Goal: Information Seeking & Learning: Learn about a topic

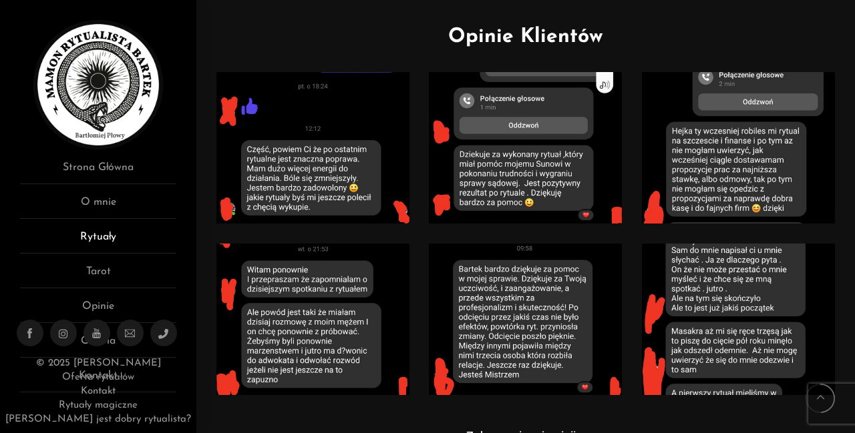
click at [109, 240] on link "Rytuały" at bounding box center [98, 241] width 156 height 25
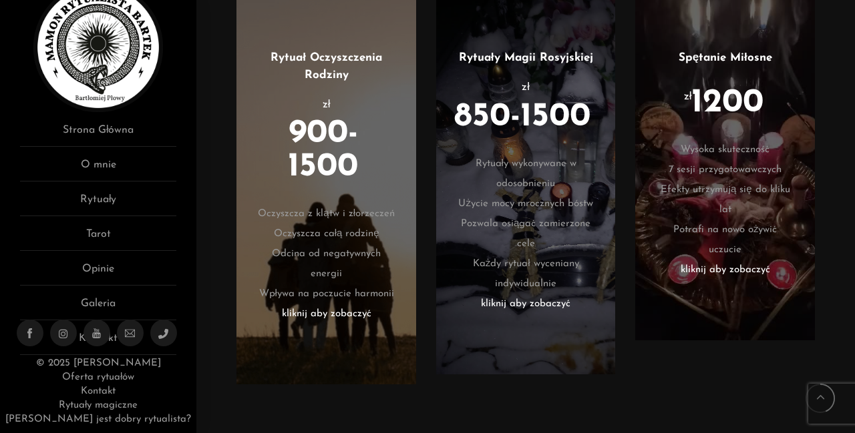
scroll to position [1669, 0]
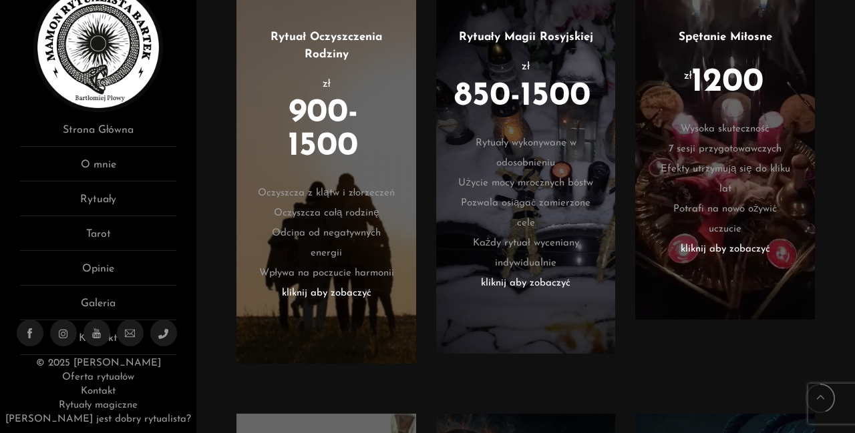
click at [698, 196] on li "Efekty utrzymują się do kliku lat" at bounding box center [725, 180] width 140 height 40
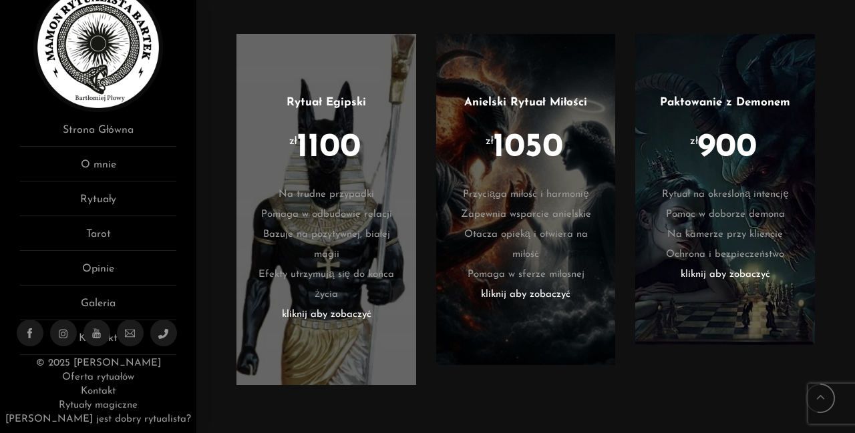
scroll to position [2070, 0]
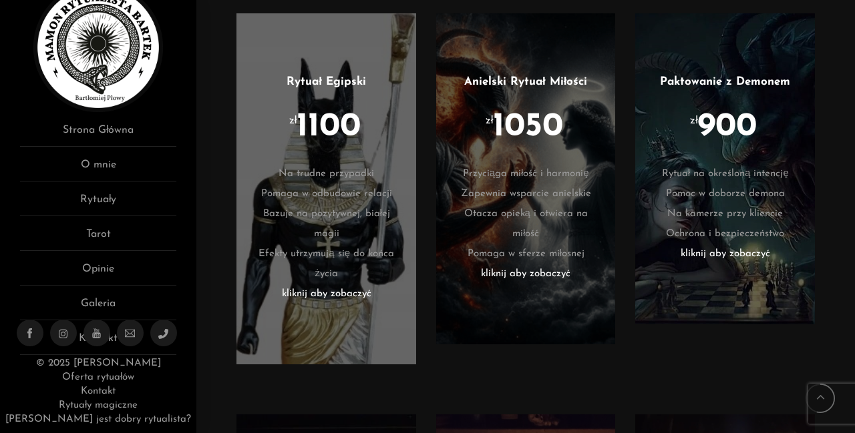
click at [336, 204] on li "Pomaga w odbudowie relacji" at bounding box center [326, 194] width 140 height 20
click at [319, 164] on li "zł 1100" at bounding box center [326, 137] width 140 height 53
click at [319, 305] on li "kliknij aby zobaczyć" at bounding box center [326, 294] width 140 height 20
click at [508, 87] on link "Anielski Rytuał Miłości" at bounding box center [525, 81] width 123 height 11
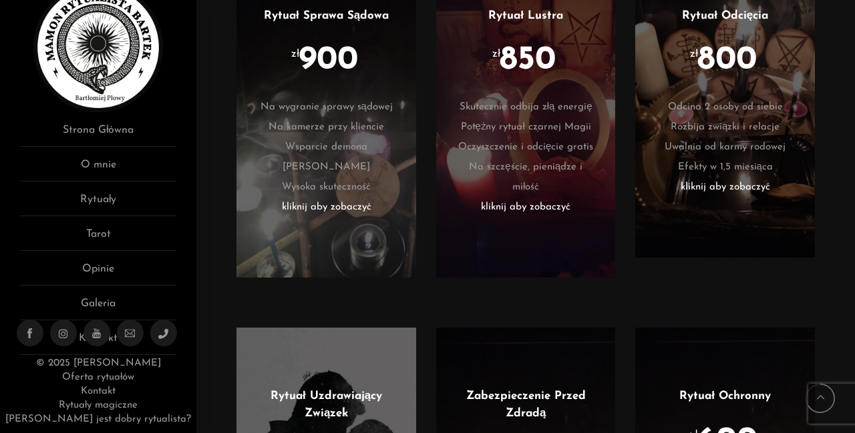
scroll to position [2471, 0]
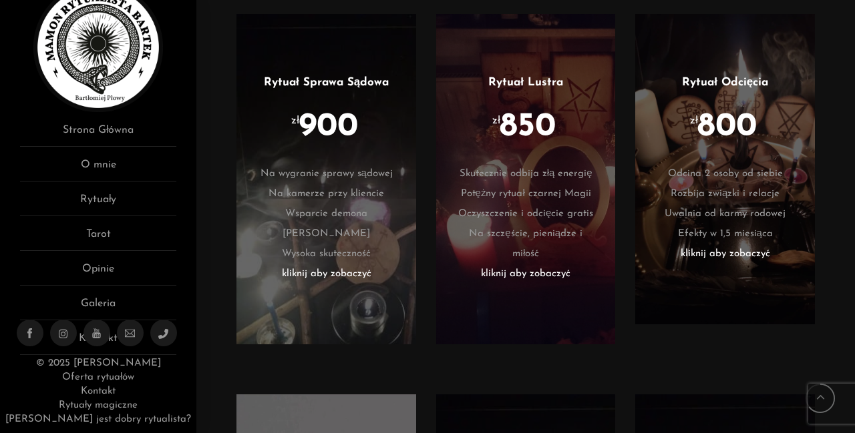
click at [732, 161] on li "zł 800" at bounding box center [725, 137] width 140 height 53
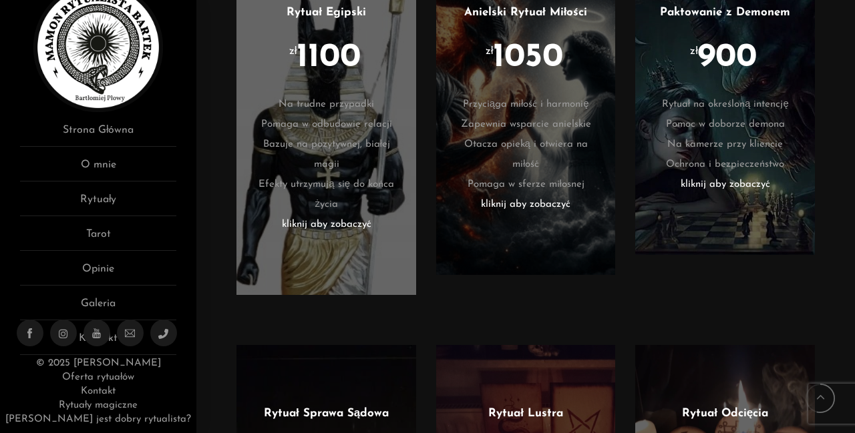
scroll to position [2070, 0]
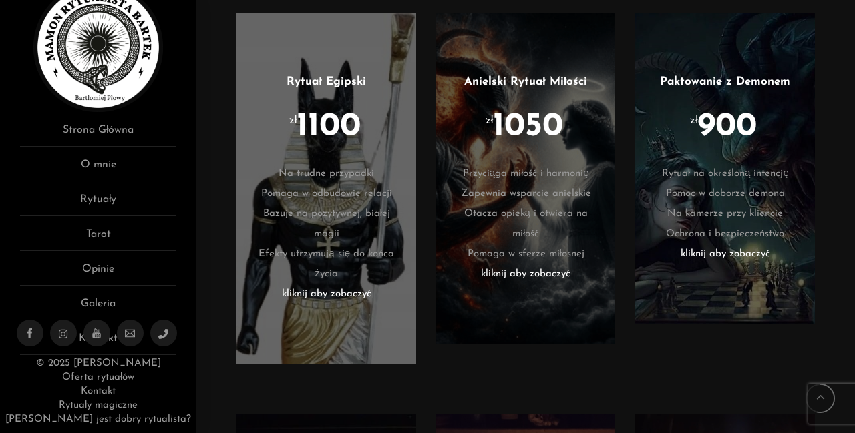
click at [353, 305] on li "kliknij aby zobaczyć" at bounding box center [326, 294] width 140 height 20
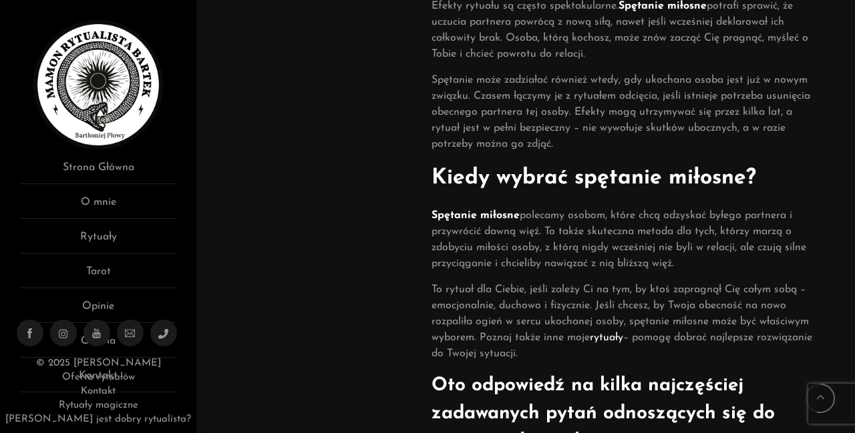
scroll to position [450, 0]
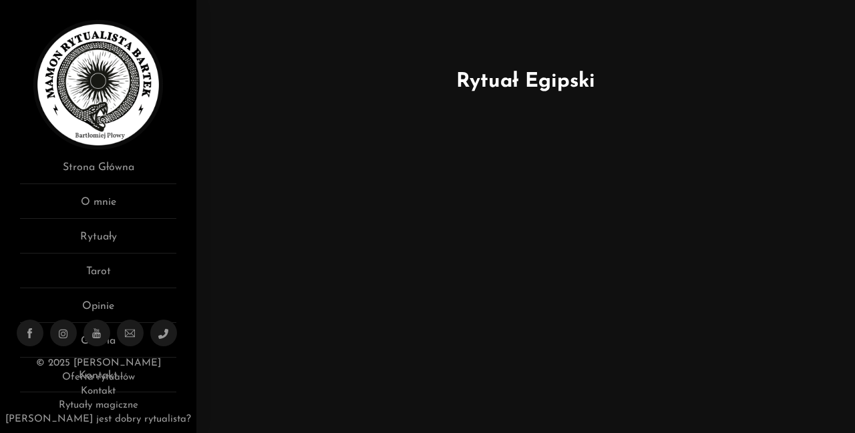
drag, startPoint x: 588, startPoint y: 81, endPoint x: 582, endPoint y: 90, distance: 10.2
click at [586, 83] on h1 "Rytuał Egipski" at bounding box center [525, 82] width 618 height 30
click at [567, 118] on html "Menu Rytualista Bartek Rytuały, które odmienią Twoje życie Strona Główna O mnie…" at bounding box center [427, 59] width 855 height 118
click at [661, 108] on div "Rytuał Egipski" at bounding box center [525, 92] width 638 height 50
drag, startPoint x: 628, startPoint y: 139, endPoint x: 532, endPoint y: 198, distance: 112.7
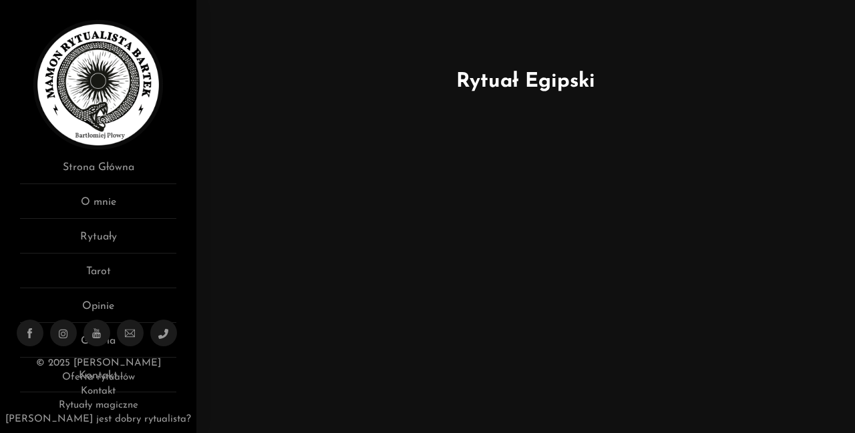
click at [627, 118] on html "Menu Rytualista Bartek Rytuały, które odmienią Twoje życie Strona Główna O mnie…" at bounding box center [427, 59] width 855 height 118
drag, startPoint x: 516, startPoint y: 213, endPoint x: 459, endPoint y: 221, distance: 57.3
click at [515, 118] on html "Menu Rytualista Bartek Rytuały, które odmienią Twoje życie Strona Główna O mnie…" at bounding box center [427, 59] width 855 height 118
click at [365, 118] on html "Menu Rytualista Bartek Rytuały, które odmienią Twoje życie Strona Główna O mnie…" at bounding box center [427, 59] width 855 height 118
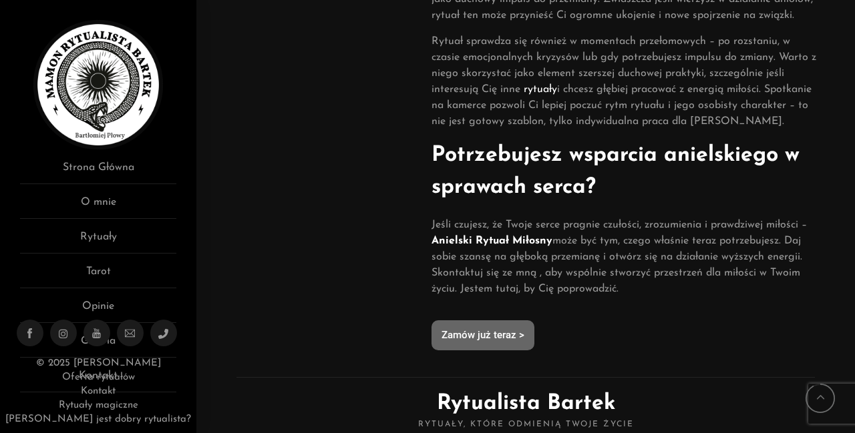
scroll to position [1536, 0]
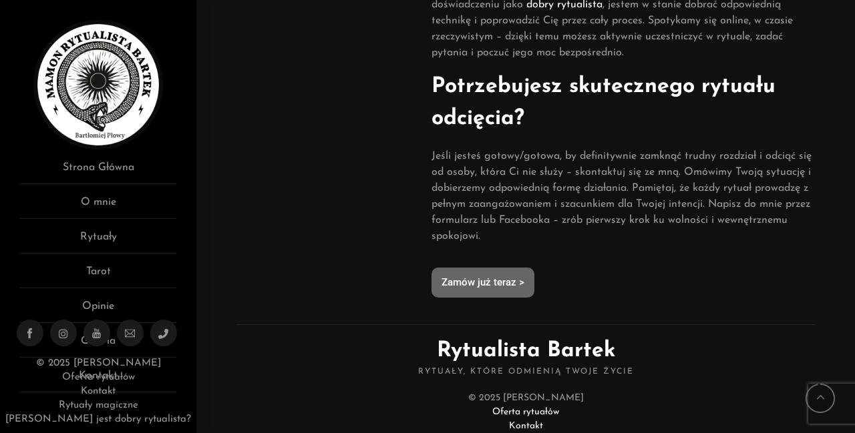
scroll to position [1269, 0]
